Goal: Check status: Check status

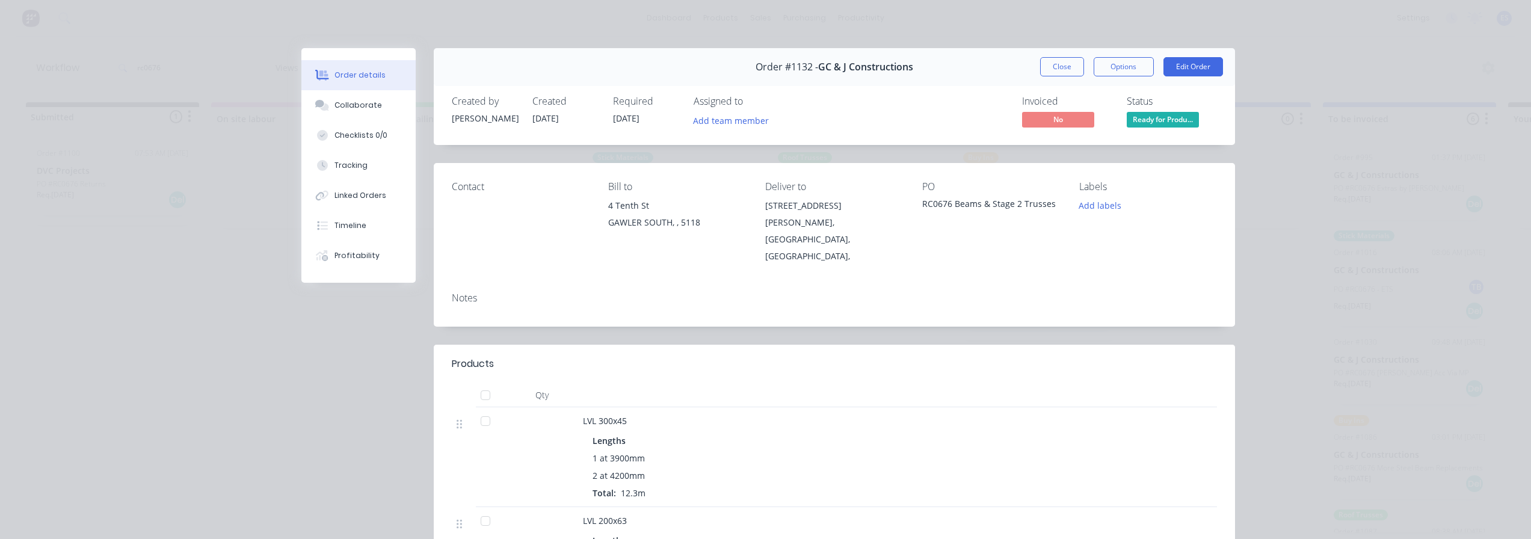
drag, startPoint x: 1040, startPoint y: 60, endPoint x: 565, endPoint y: 63, distance: 475.3
click at [1041, 60] on button "Close" at bounding box center [1062, 66] width 44 height 19
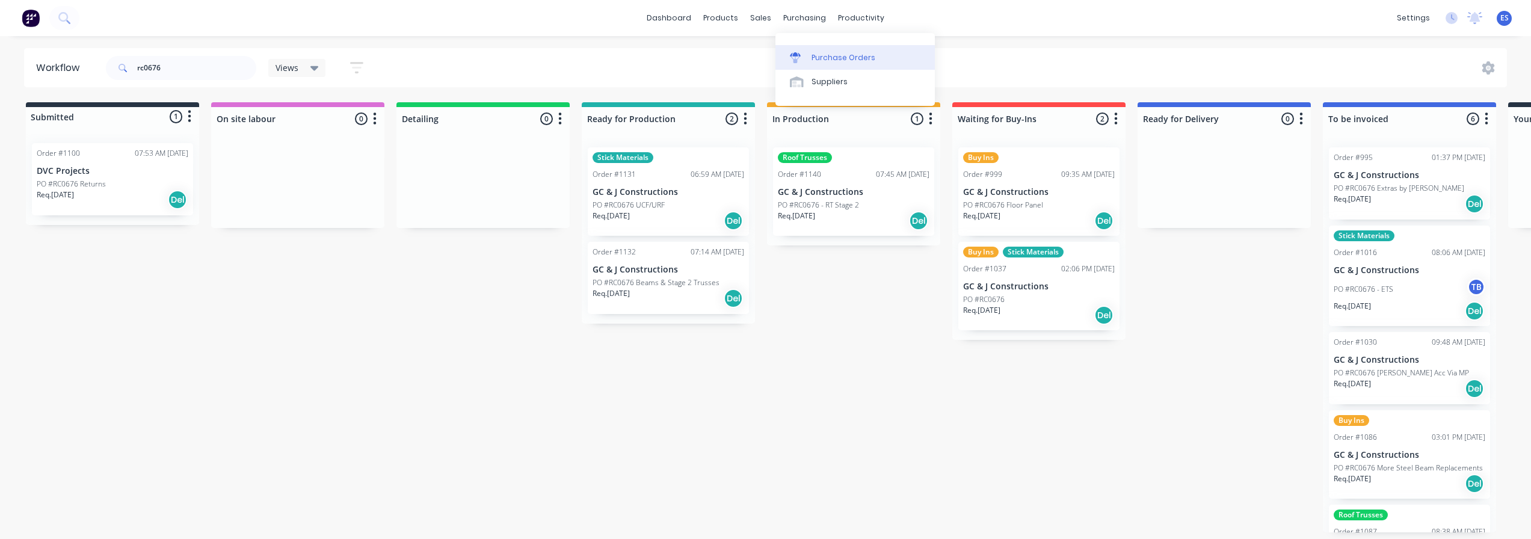
click at [831, 61] on div "Purchase Orders" at bounding box center [844, 57] width 64 height 11
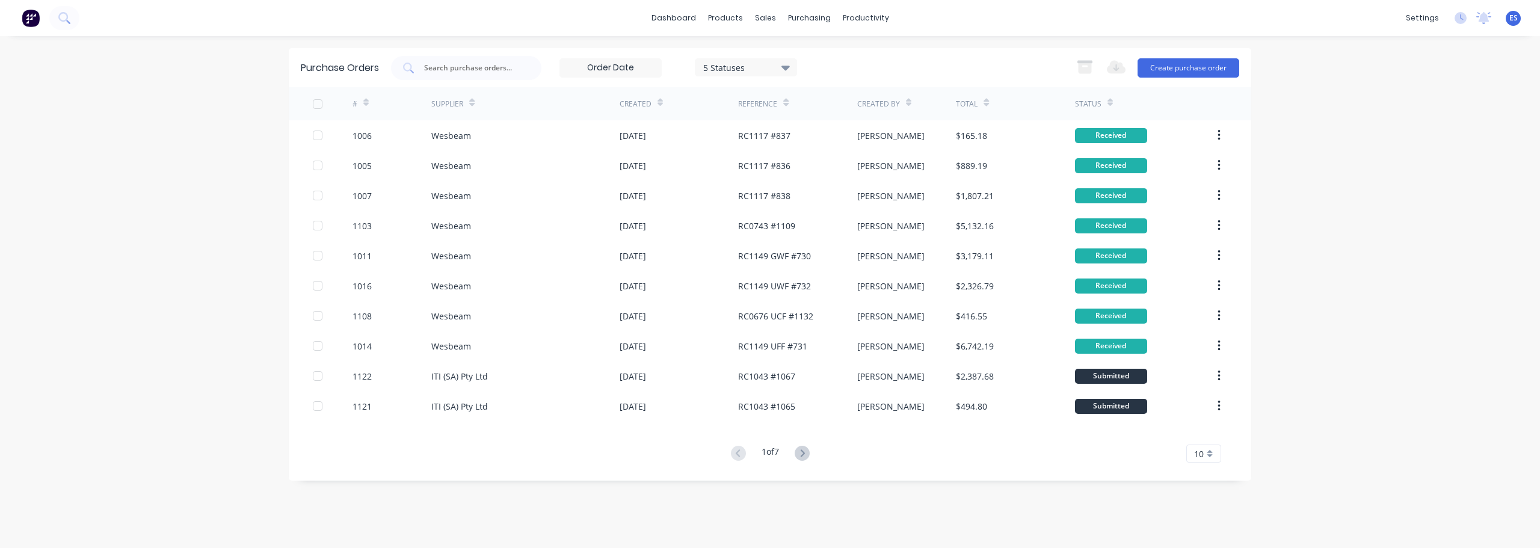
click at [467, 80] on div "Purchase Orders 5 Statuses 5 Statuses Export to Excel (XLSX) Create purchase or…" at bounding box center [770, 67] width 963 height 39
click at [469, 76] on div at bounding box center [466, 68] width 150 height 24
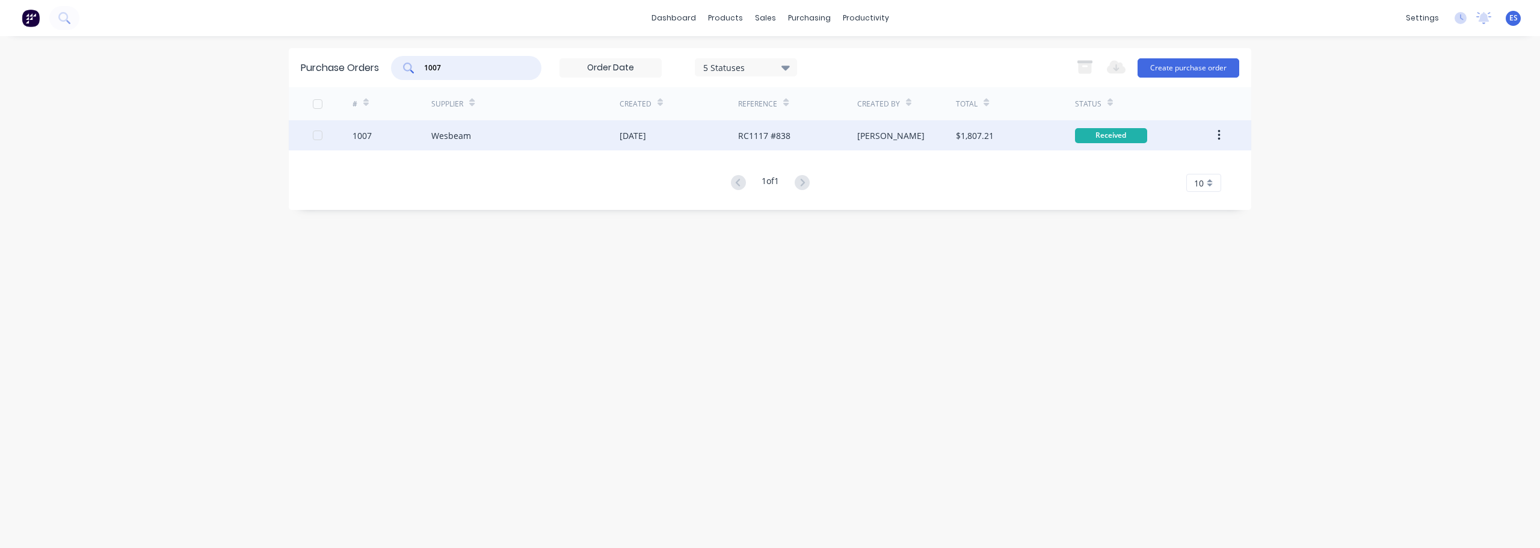
type input "1007"
click at [597, 145] on div "Wesbeam" at bounding box center [525, 135] width 188 height 30
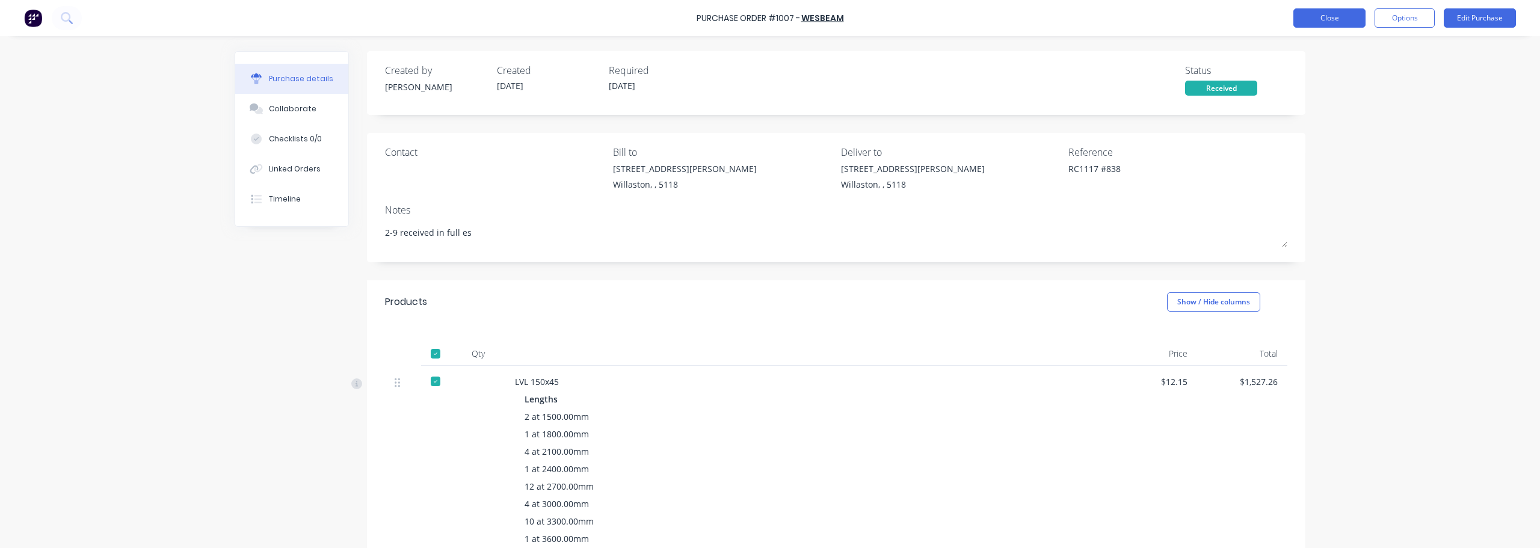
click at [1319, 17] on button "Close" at bounding box center [1330, 17] width 72 height 19
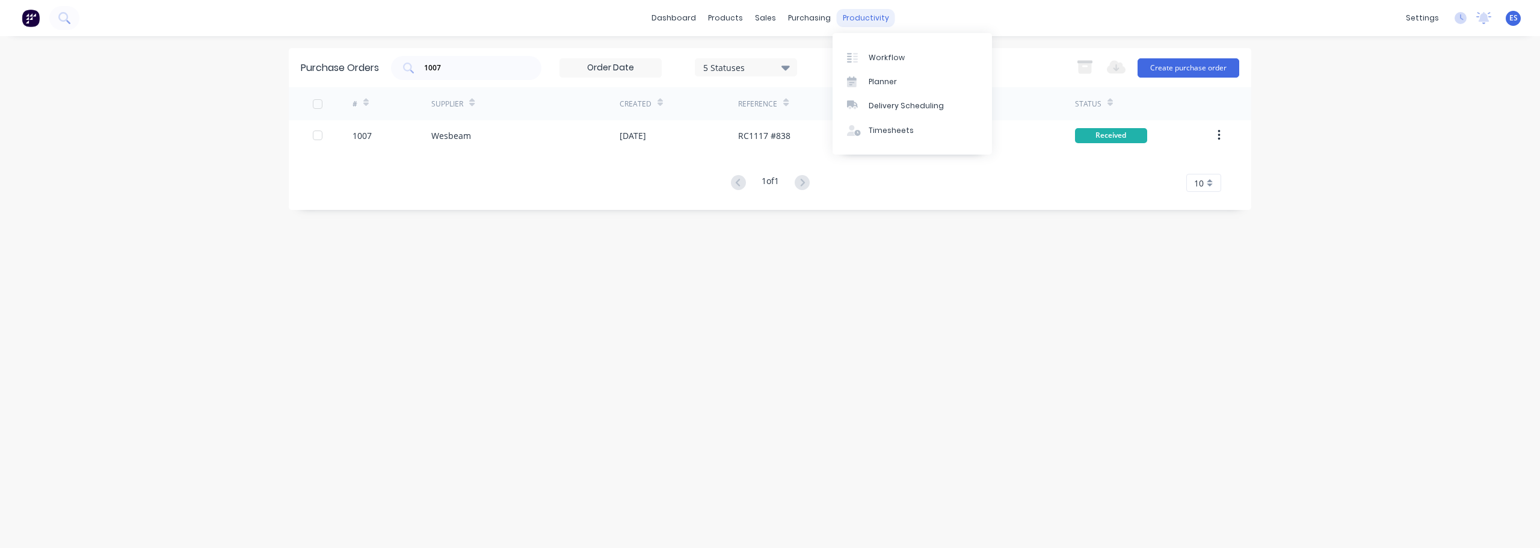
click at [860, 20] on div "productivity" at bounding box center [866, 18] width 58 height 18
click at [881, 54] on div "Workflow" at bounding box center [887, 57] width 36 height 11
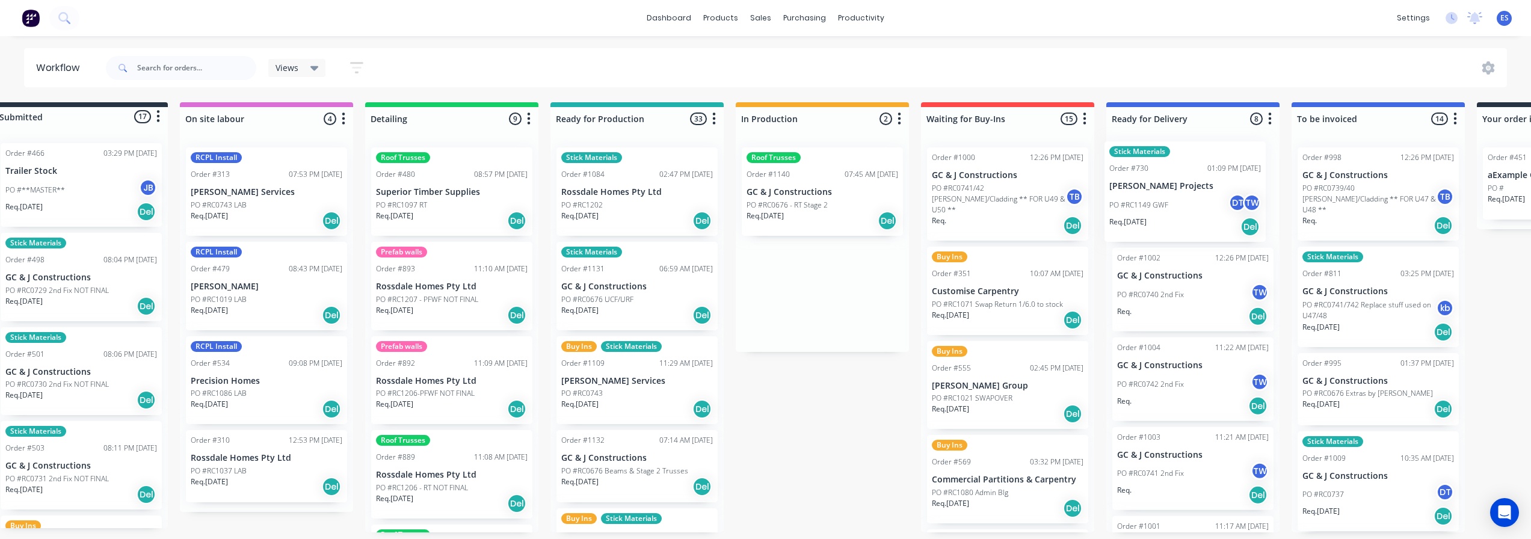
drag, startPoint x: 841, startPoint y: 318, endPoint x: 1155, endPoint y: 221, distance: 328.7
click at [1155, 221] on div "Submitted 17 Status colour #273444 hex #273444 Save Cancel Summaries Total orde…" at bounding box center [1050, 317] width 2181 height 430
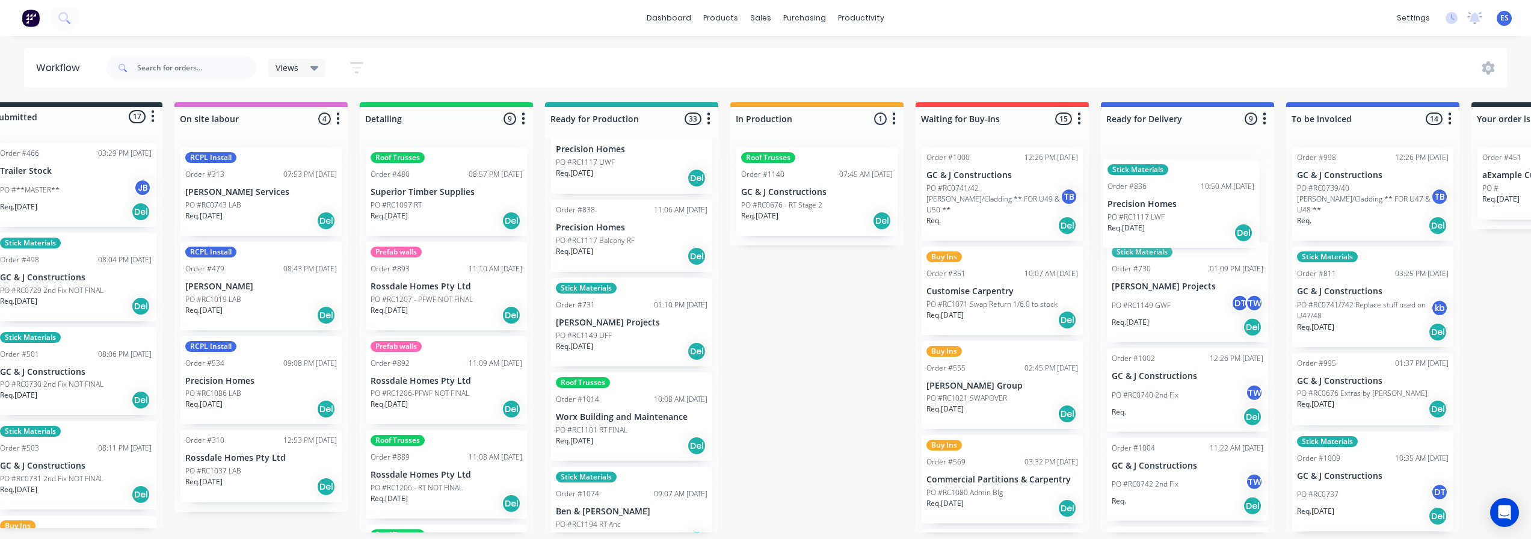
scroll to position [2, 45]
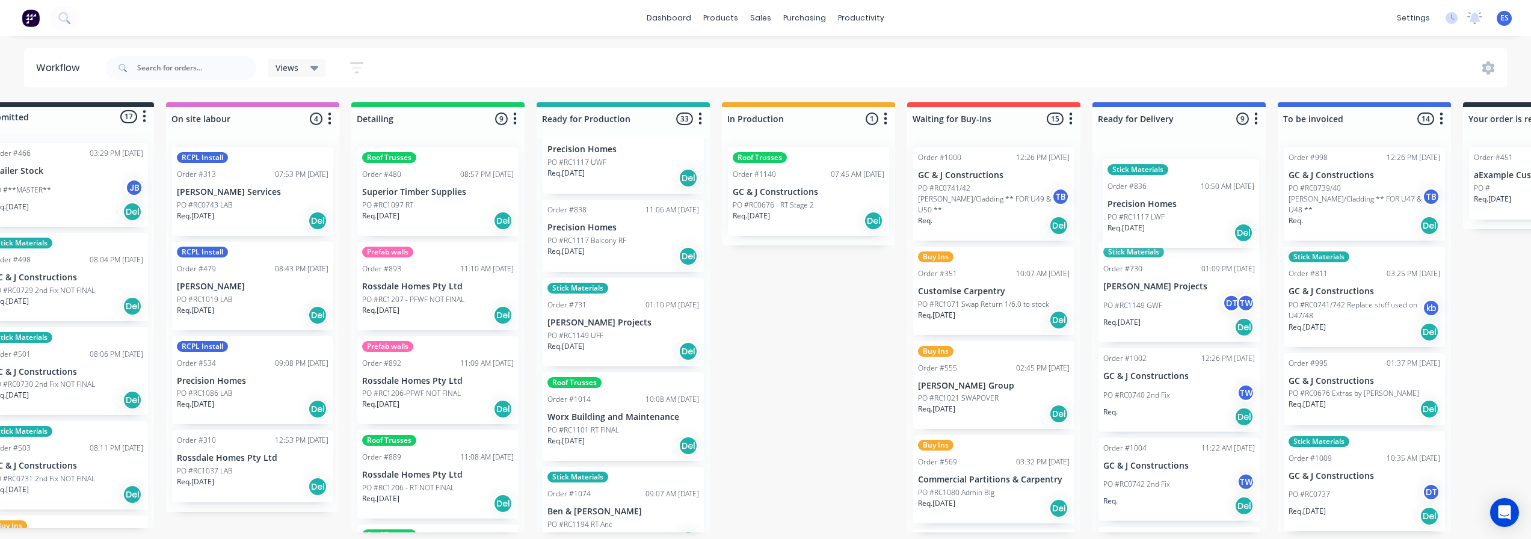
drag, startPoint x: 597, startPoint y: 424, endPoint x: 1139, endPoint y: 204, distance: 584.3
click at [1147, 204] on div "Submitted 17 Status colour #273444 hex #273444 Save Cancel Summaries Total orde…" at bounding box center [1036, 317] width 2181 height 430
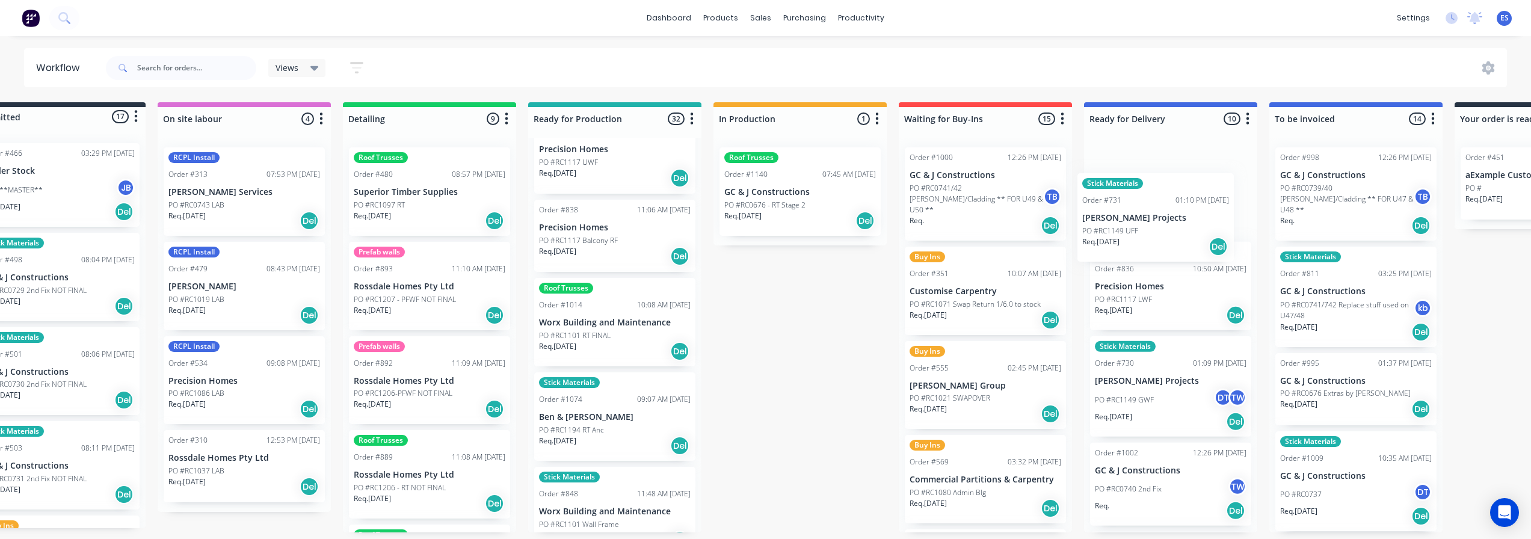
drag, startPoint x: 730, startPoint y: 328, endPoint x: 1119, endPoint y: 219, distance: 404.2
click at [1122, 219] on div "Submitted 17 Status colour #273444 hex #273444 Save Cancel Summaries Total orde…" at bounding box center [1027, 317] width 2181 height 430
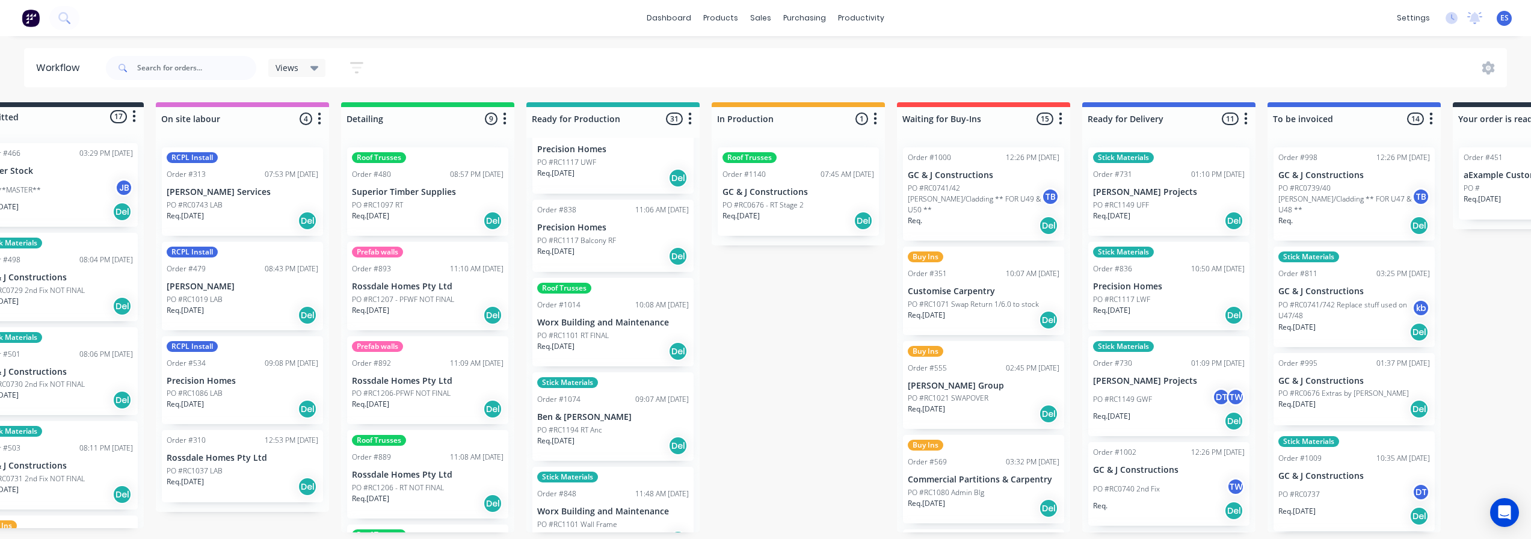
scroll to position [2, 55]
drag, startPoint x: 561, startPoint y: 425, endPoint x: 746, endPoint y: 288, distance: 230.4
click at [746, 288] on div "Submitted 17 Status colour #273444 hex #273444 Save Cancel Summaries Total orde…" at bounding box center [1026, 317] width 2181 height 430
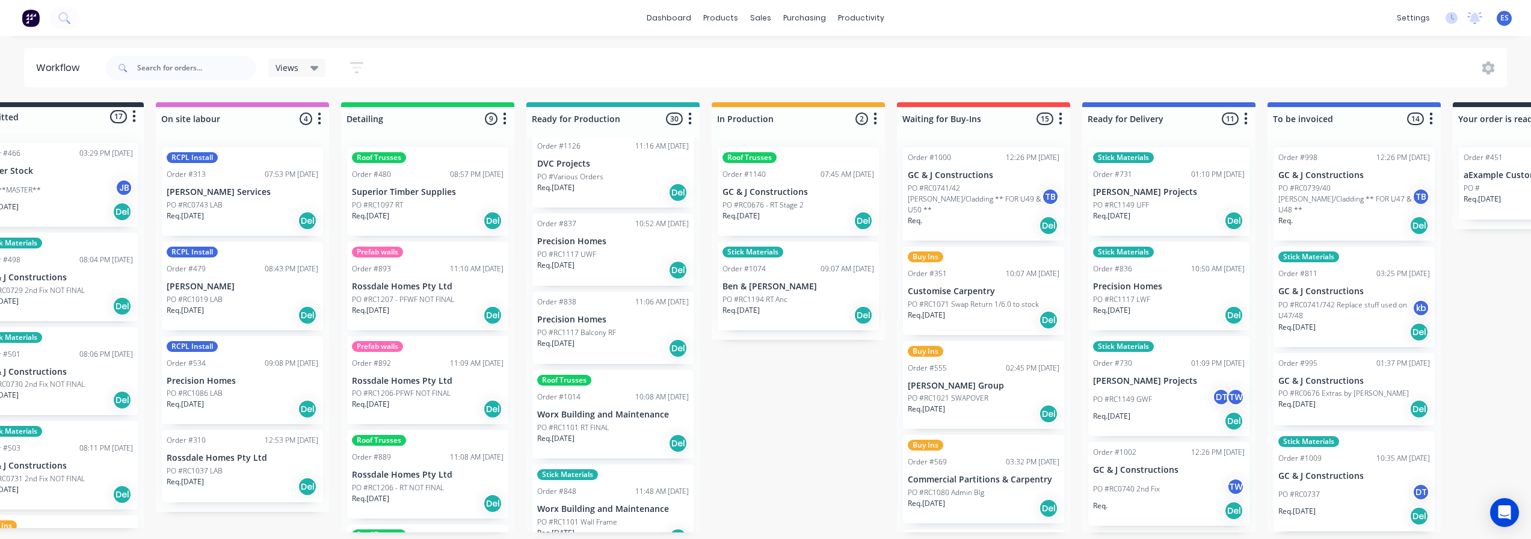
scroll to position [361, 0]
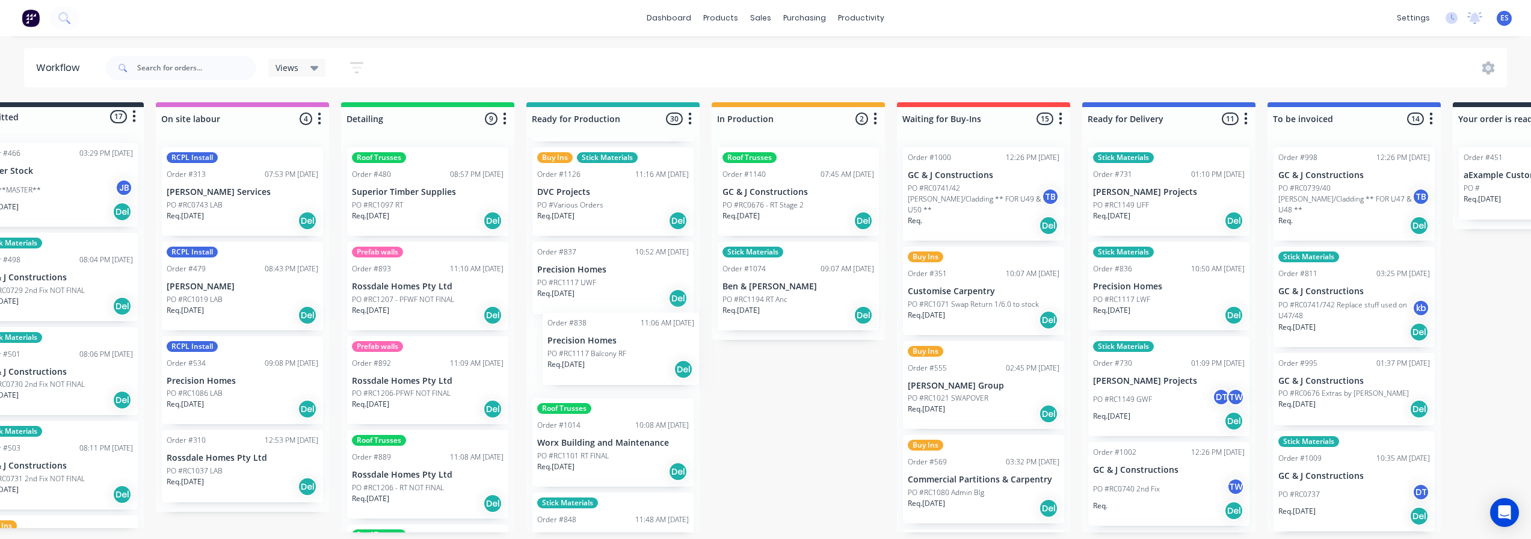
drag, startPoint x: 573, startPoint y: 363, endPoint x: 585, endPoint y: 359, distance: 13.5
click at [585, 359] on div "Stick Materials Order #1084 02:47 PM [DATE] Rossdale Homes Pty Ltd PO #RC1202 R…" at bounding box center [612, 335] width 173 height 395
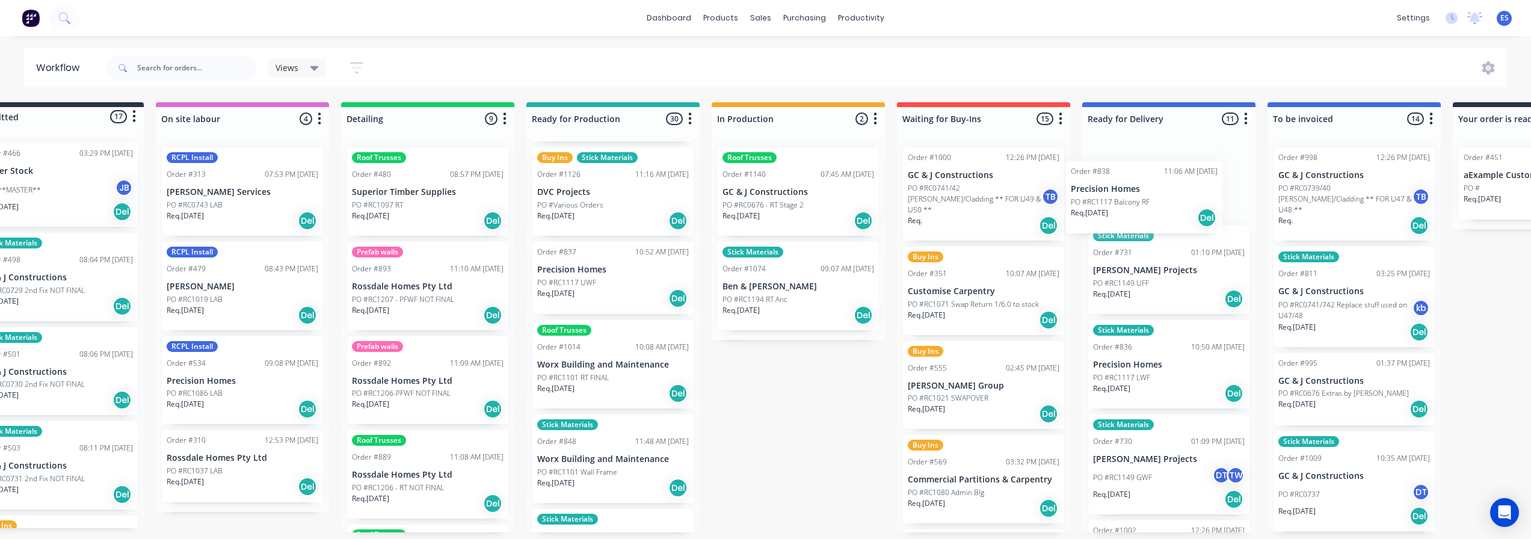
scroll to position [2, 58]
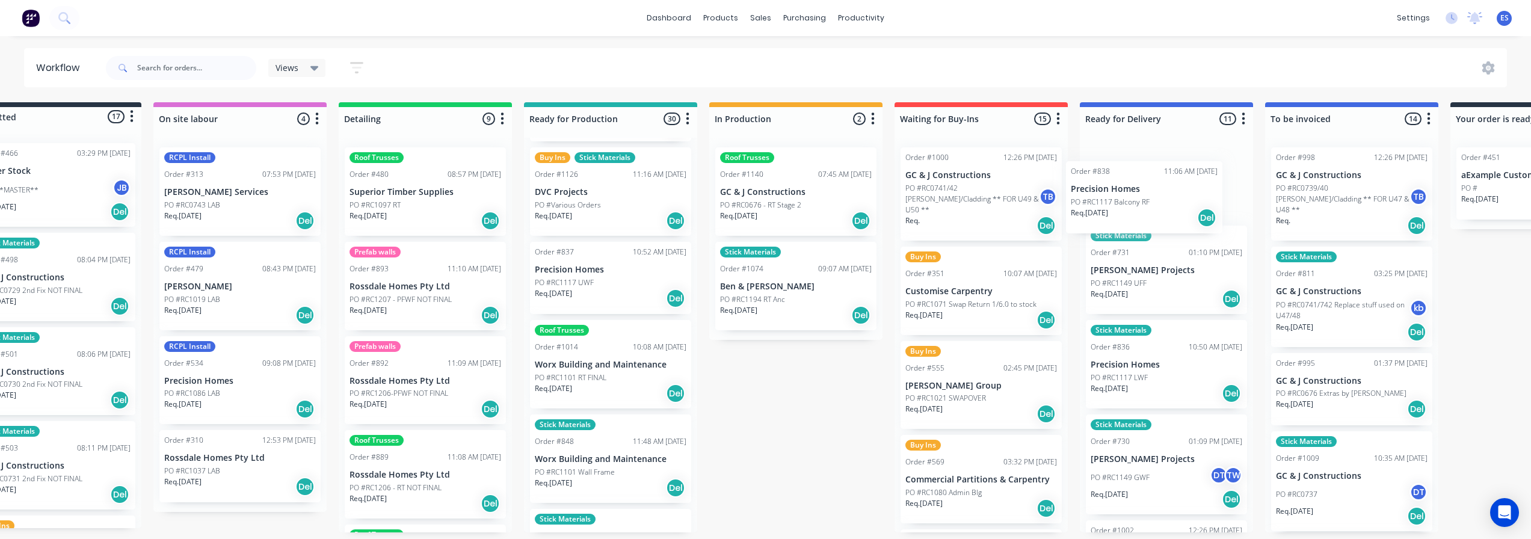
drag, startPoint x: 590, startPoint y: 360, endPoint x: 1131, endPoint y: 203, distance: 563.2
click at [1131, 203] on div "Submitted 17 Status colour #273444 hex #273444 Save Cancel Summaries Total orde…" at bounding box center [1023, 317] width 2181 height 430
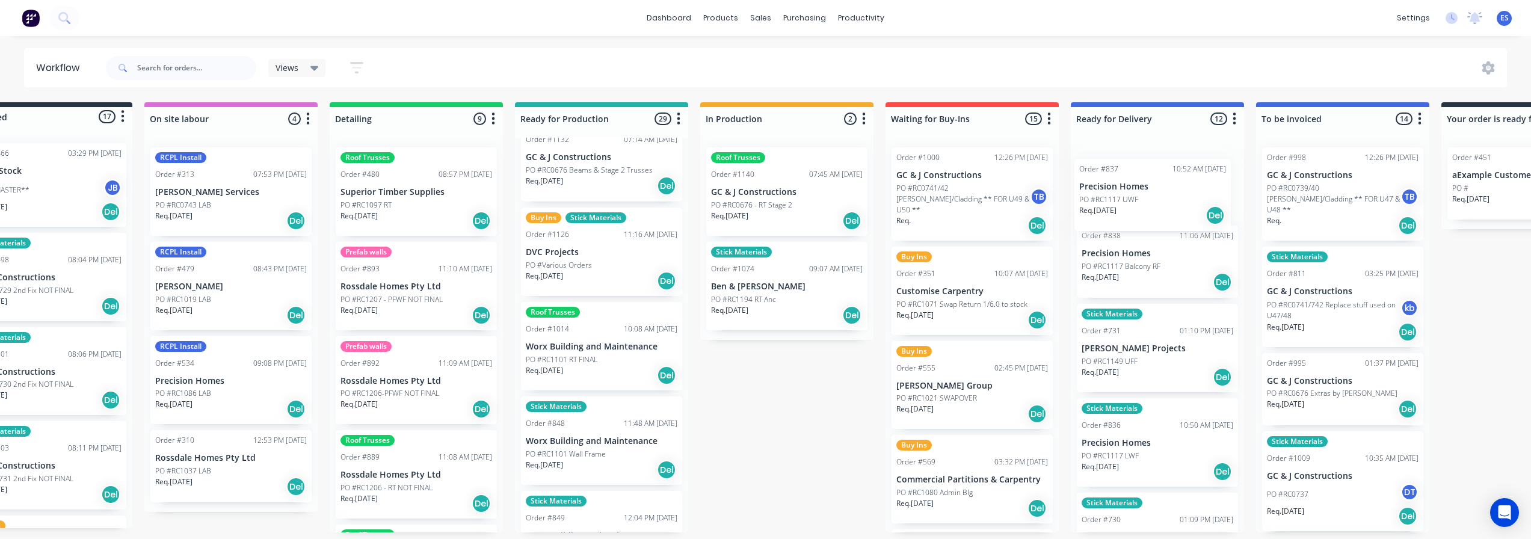
drag, startPoint x: 570, startPoint y: 352, endPoint x: 1120, endPoint y: 211, distance: 567.1
click at [1120, 211] on div "Submitted 17 Status colour #273444 hex #273444 Save Cancel Summaries Total orde…" at bounding box center [1014, 317] width 2181 height 430
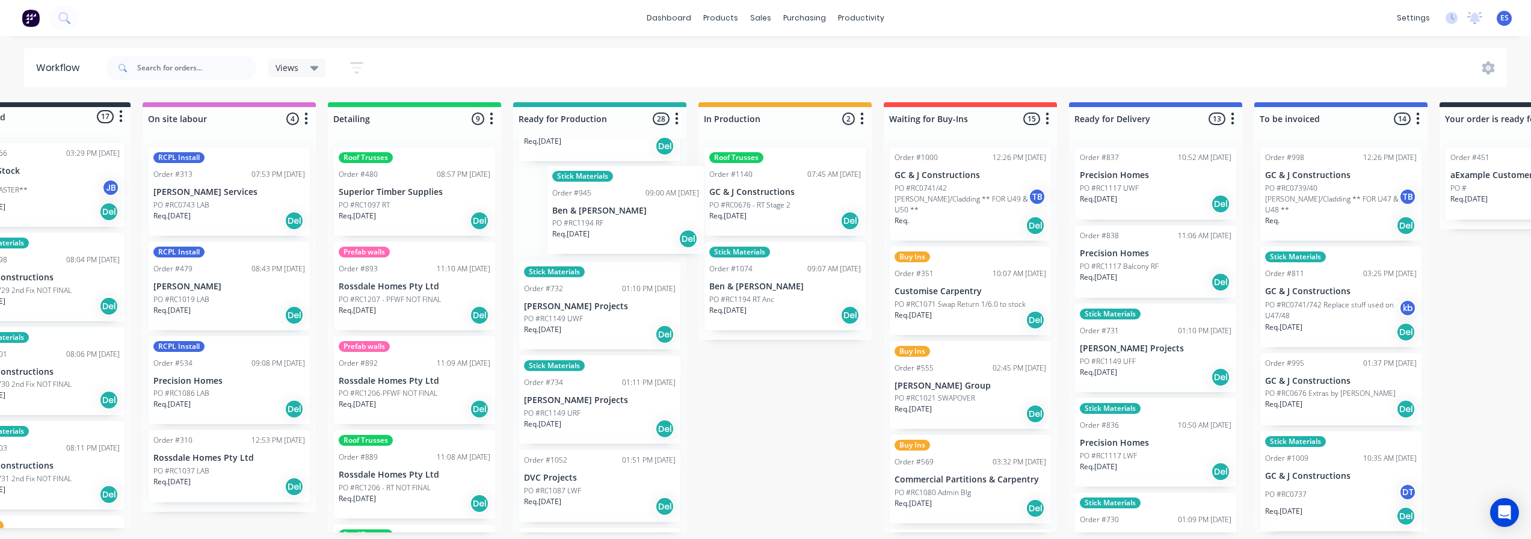
scroll to position [717, 0]
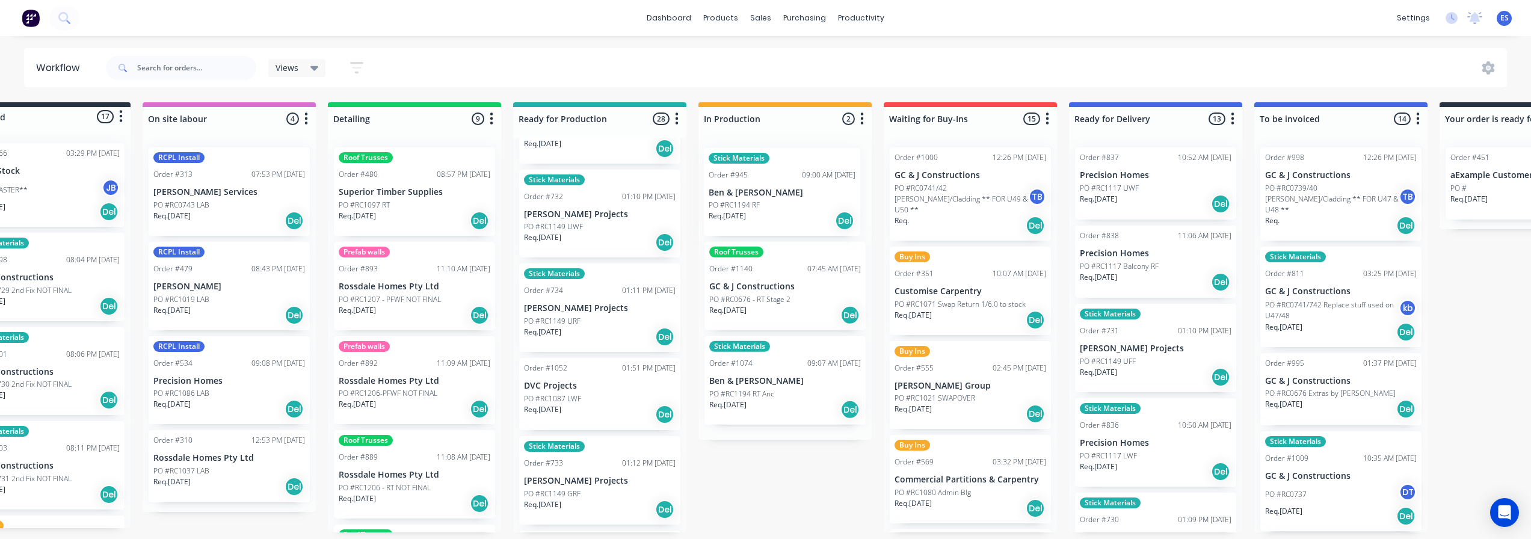
drag, startPoint x: 558, startPoint y: 226, endPoint x: 757, endPoint y: 211, distance: 200.3
click at [757, 211] on div "Submitted 17 Status colour #273444 hex #273444 Save Cancel Summaries Total orde…" at bounding box center [1012, 317] width 2181 height 430
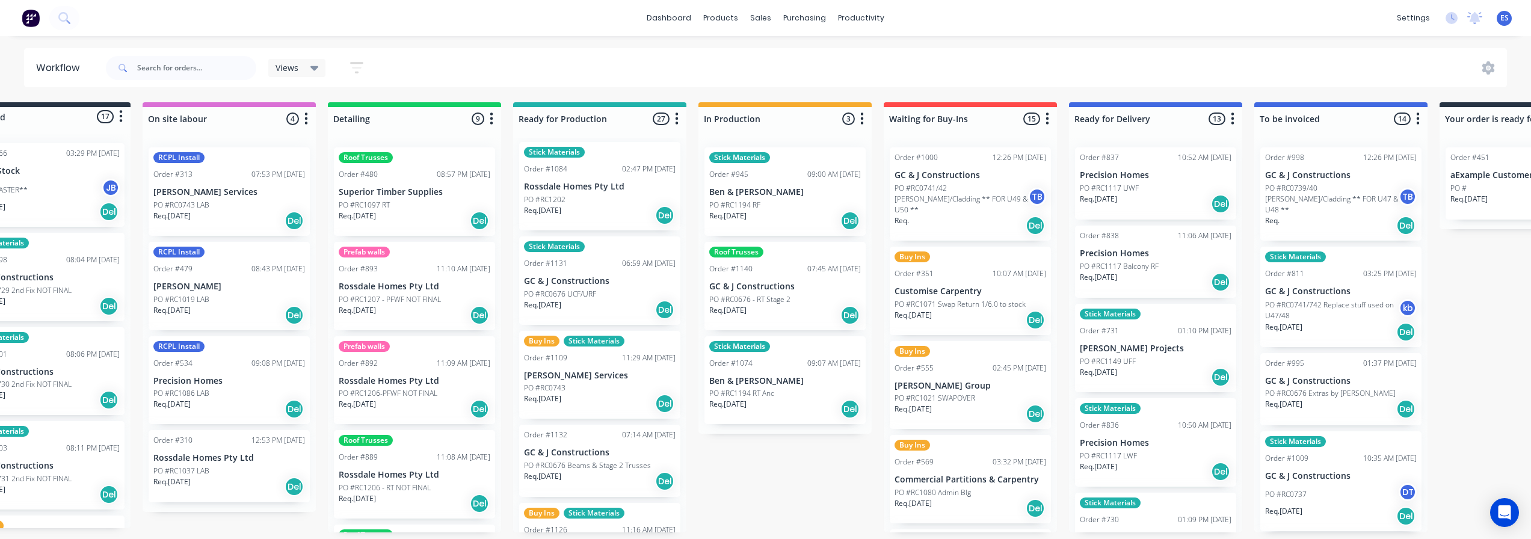
scroll to position [0, 0]
